Goal: Obtain resource: Download file/media

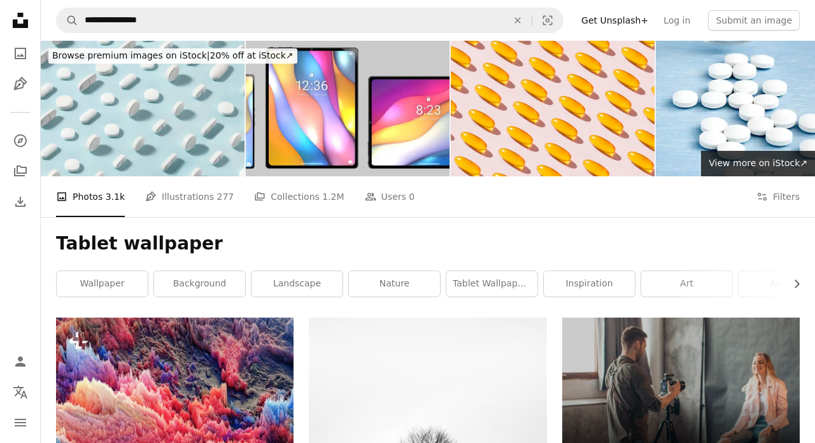
scroll to position [1439, 0]
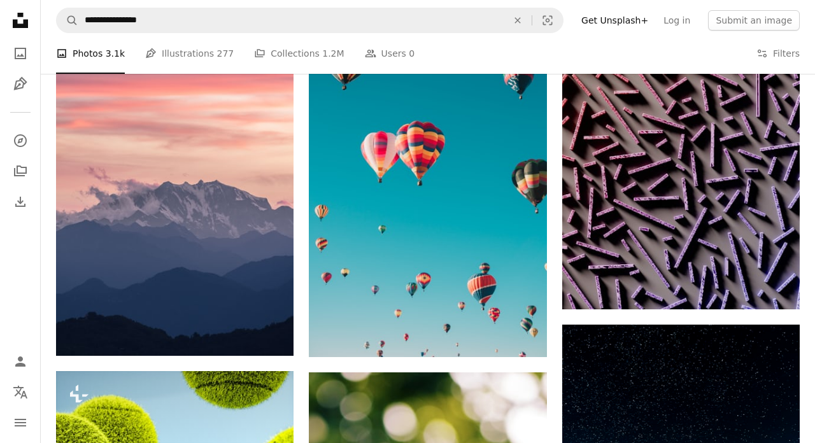
scroll to position [1325, 0]
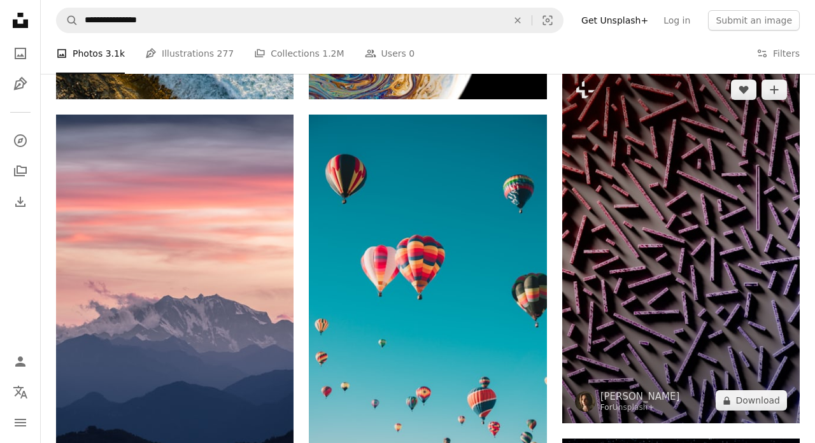
click at [684, 222] on img at bounding box center [680, 245] width 237 height 357
click at [660, 229] on img at bounding box center [680, 245] width 237 height 357
click at [686, 222] on img at bounding box center [680, 245] width 237 height 357
click at [724, 224] on img at bounding box center [680, 245] width 237 height 357
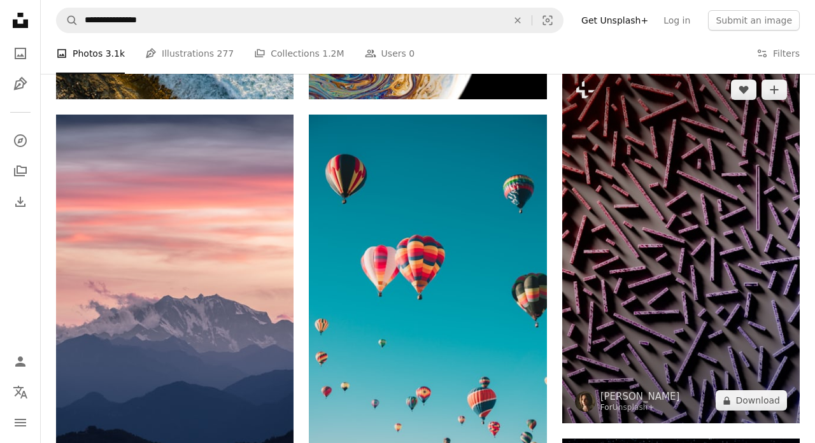
click at [724, 224] on img at bounding box center [680, 245] width 237 height 357
click at [702, 237] on img at bounding box center [680, 245] width 237 height 357
